Goal: Task Accomplishment & Management: Manage account settings

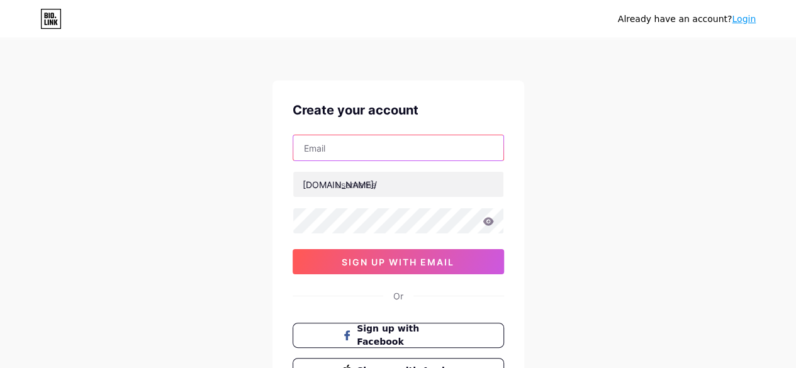
click at [315, 157] on input "text" at bounding box center [398, 147] width 210 height 25
type input "[EMAIL_ADDRESS][DOMAIN_NAME]"
drag, startPoint x: 401, startPoint y: 149, endPoint x: 46, endPoint y: 174, distance: 356.3
click at [35, 174] on div "Already have an account? Login Create your account [EMAIL_ADDRESS][DOMAIN_NAME]…" at bounding box center [398, 240] width 796 height 481
click at [364, 153] on input "text" at bounding box center [398, 147] width 210 height 25
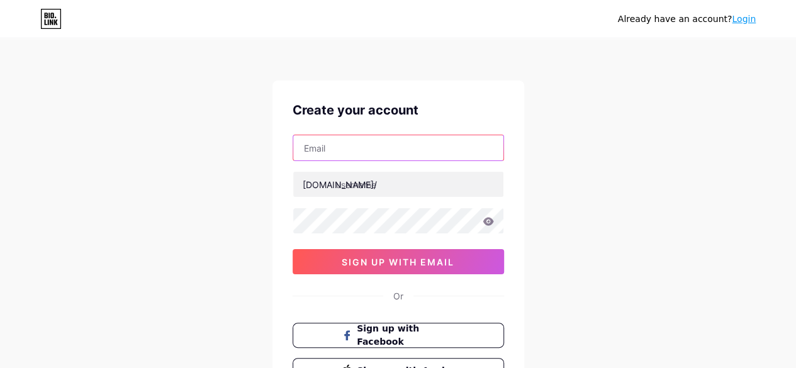
type input "[PERSON_NAME][EMAIL_ADDRESS][DOMAIN_NAME]"
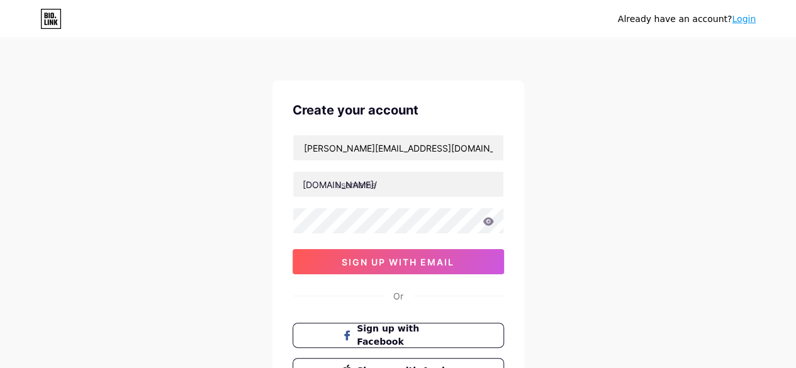
click at [331, 171] on div at bounding box center [397, 184] width 211 height 26
click at [353, 192] on input "text" at bounding box center [398, 184] width 210 height 25
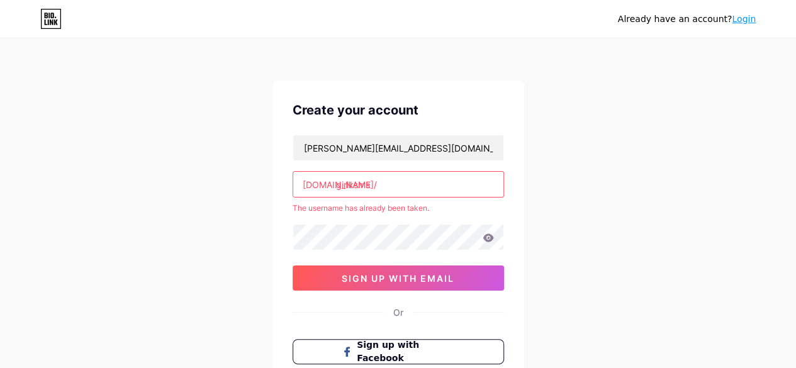
type input "giriksms"
click at [738, 16] on link "Login" at bounding box center [744, 19] width 24 height 10
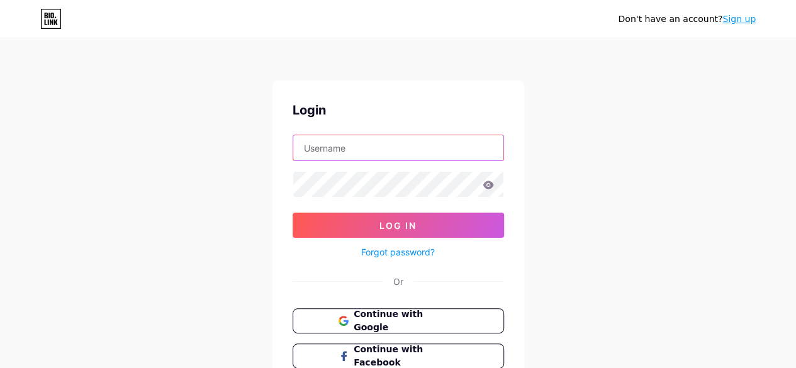
click at [345, 150] on input "text" at bounding box center [398, 147] width 210 height 25
type input "[PERSON_NAME][EMAIL_ADDRESS][DOMAIN_NAME]"
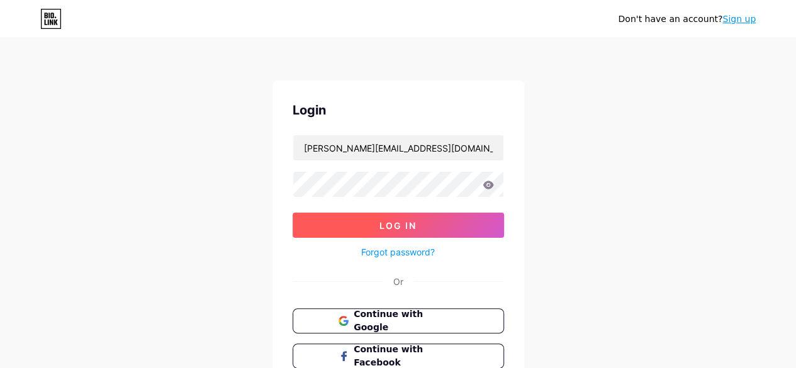
click at [375, 230] on button "Log In" at bounding box center [397, 225] width 211 height 25
